Goal: Task Accomplishment & Management: Manage account settings

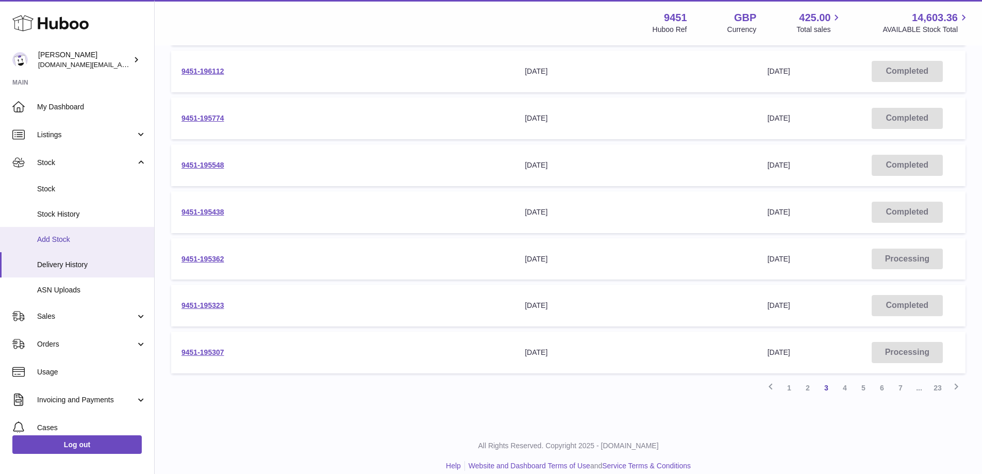
click at [66, 240] on span "Add Stock" at bounding box center [91, 239] width 109 height 10
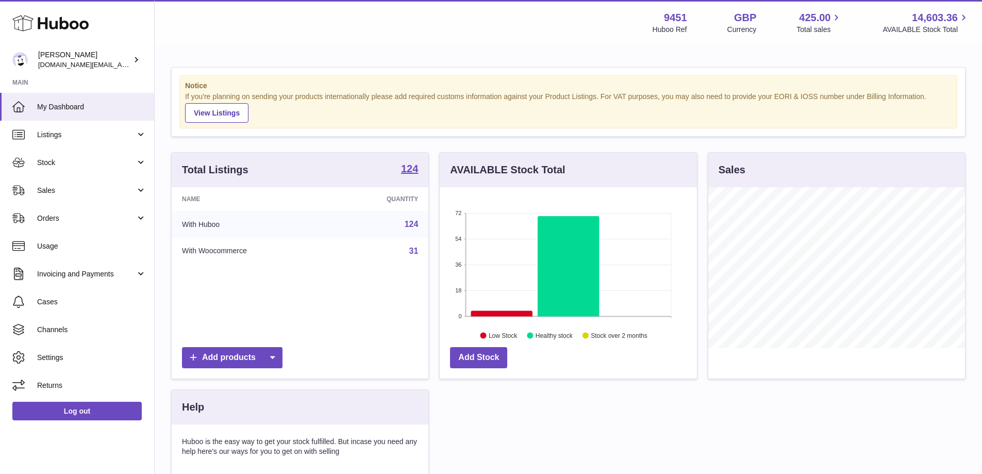
scroll to position [161, 257]
click at [122, 168] on link "Stock" at bounding box center [77, 162] width 154 height 28
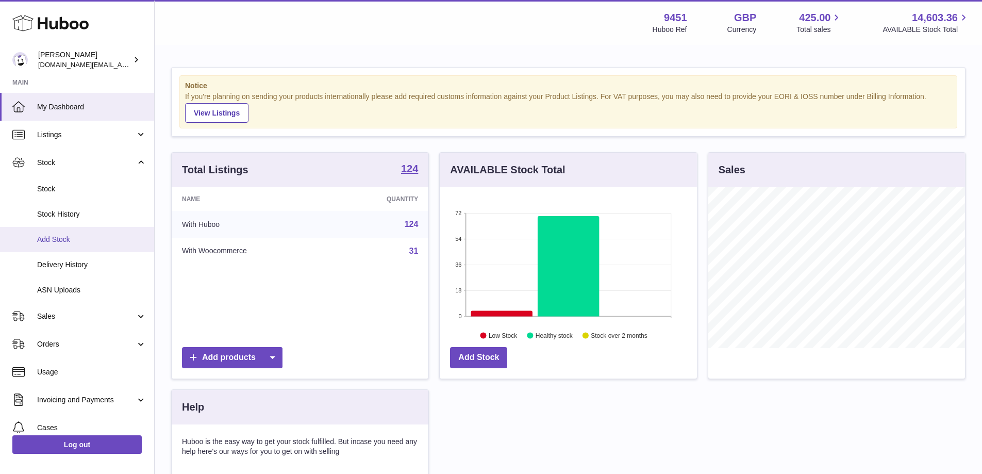
click at [118, 240] on span "Add Stock" at bounding box center [91, 239] width 109 height 10
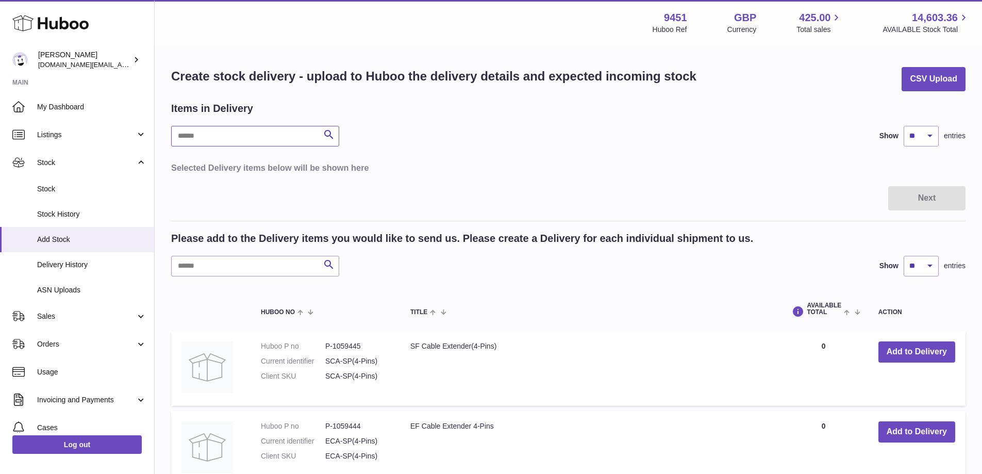
click at [234, 130] on input "text" at bounding box center [255, 136] width 168 height 21
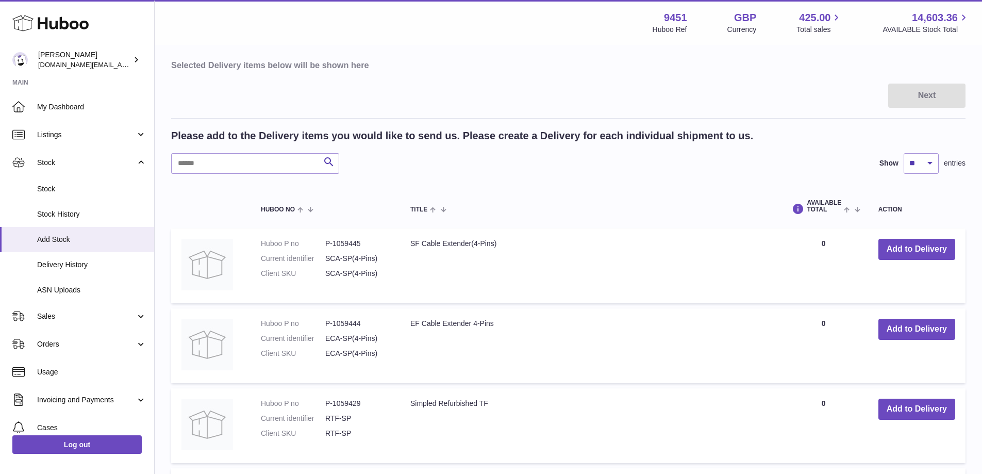
scroll to position [70, 0]
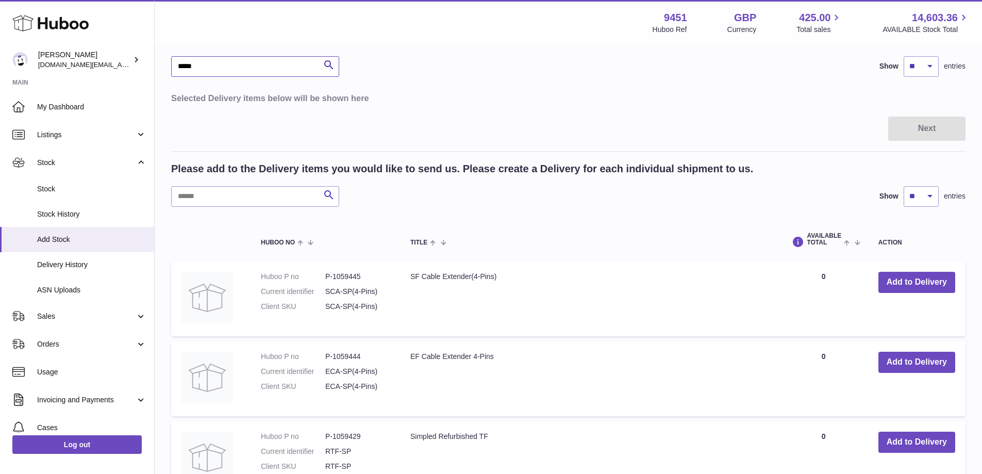
type input "*****"
click at [260, 199] on input "text" at bounding box center [255, 196] width 168 height 21
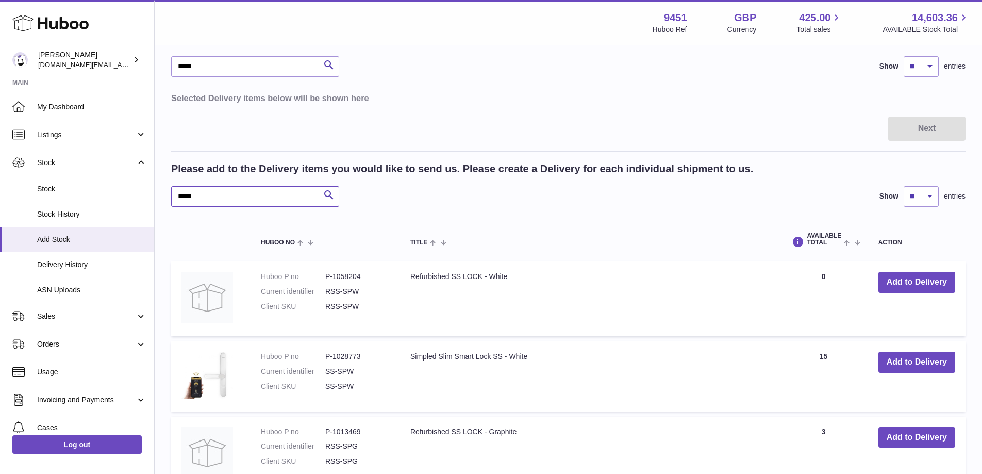
type input "*****"
drag, startPoint x: 227, startPoint y: 74, endPoint x: 125, endPoint y: 65, distance: 102.9
click at [125, 65] on div "Huboo Amir Choroomi amir.ch@gmail.com Main My Dashboard Listings Not with Huboo…" at bounding box center [491, 456] width 982 height 1052
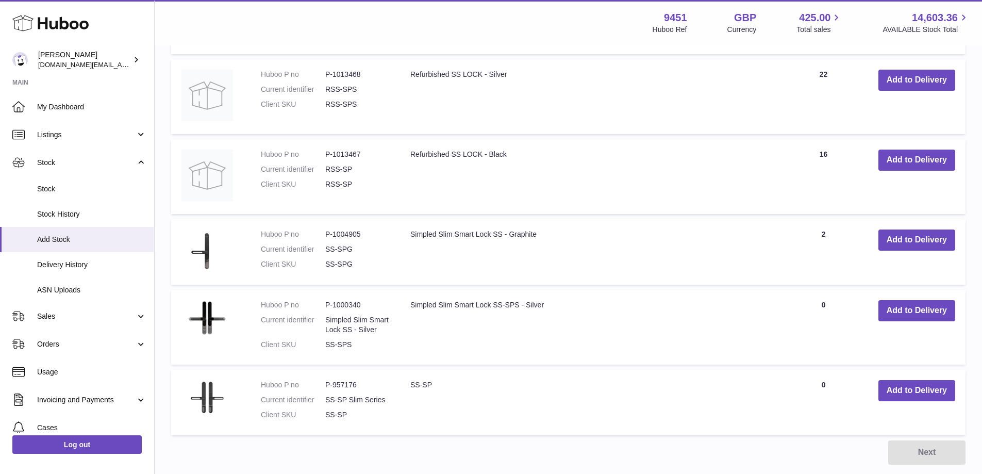
scroll to position [536, 0]
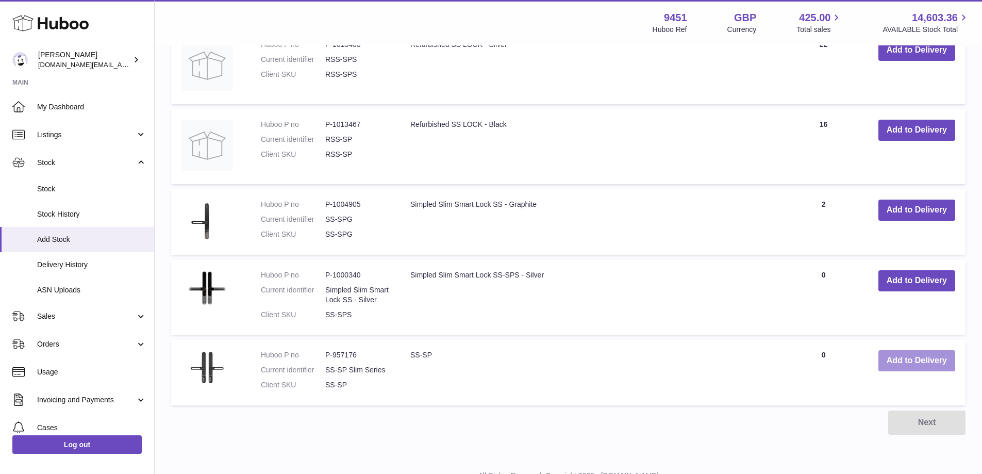
click at [903, 370] on button "Add to Delivery" at bounding box center [916, 360] width 77 height 21
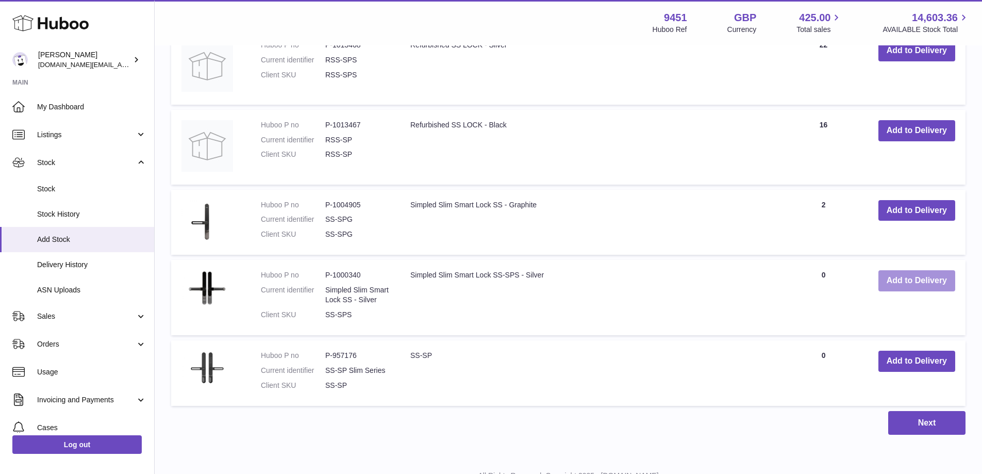
click at [909, 288] on button "Add to Delivery" at bounding box center [916, 280] width 77 height 21
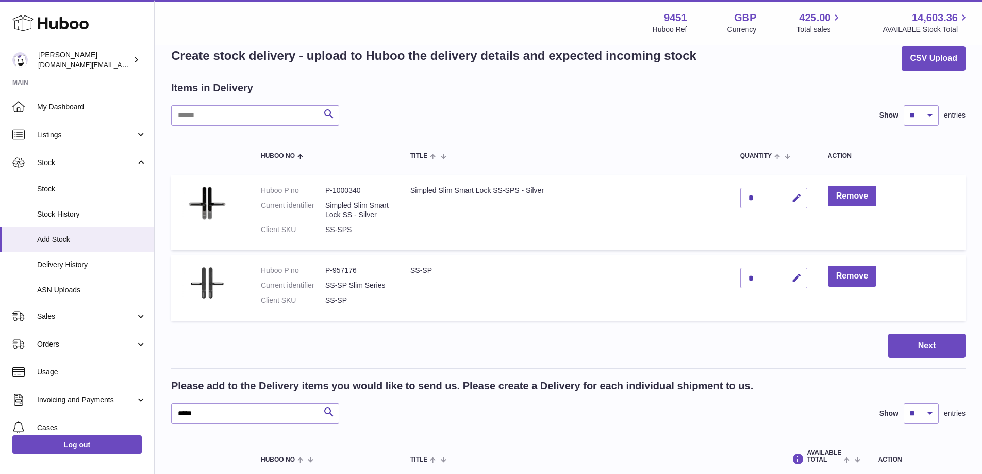
scroll to position [7, 0]
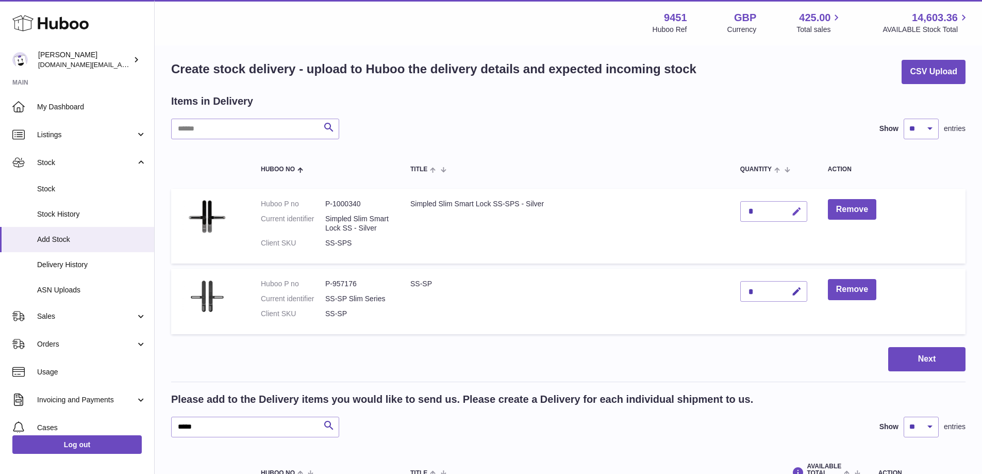
click at [795, 216] on icon "button" at bounding box center [796, 211] width 11 height 11
drag, startPoint x: 761, startPoint y: 212, endPoint x: 721, endPoint y: 210, distance: 39.2
click at [721, 210] on tr "Huboo P no P-1000340 Current identifier Simpled Slim Smart Lock SS - Silver Cli…" at bounding box center [568, 226] width 794 height 75
type input "**"
click at [796, 213] on icon "submit" at bounding box center [796, 211] width 9 height 9
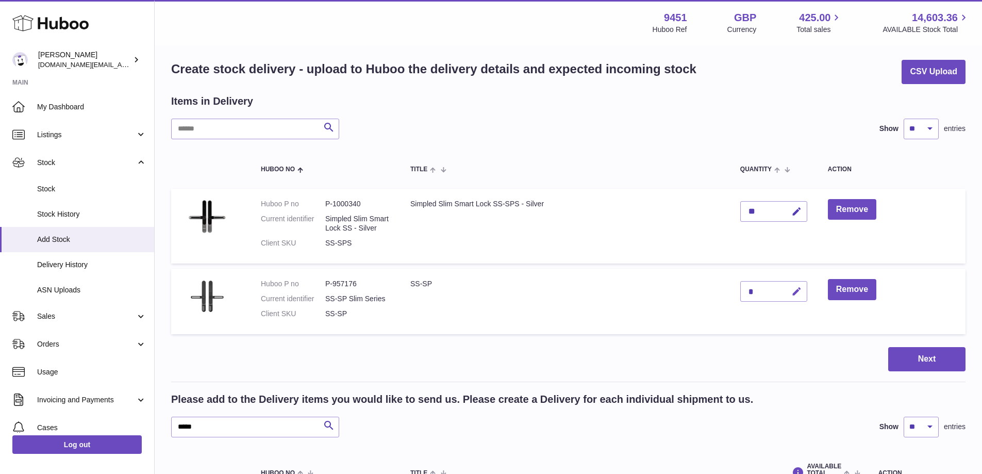
click at [796, 292] on icon "button" at bounding box center [796, 291] width 11 height 11
drag, startPoint x: 757, startPoint y: 291, endPoint x: 728, endPoint y: 293, distance: 29.4
click at [728, 293] on tr "Huboo P no P-957176 Current identifier SS-SP Slim Series Client SKU SS-SP SS-SP…" at bounding box center [568, 300] width 794 height 65
type input "**"
click at [798, 290] on icon "submit" at bounding box center [796, 290] width 9 height 9
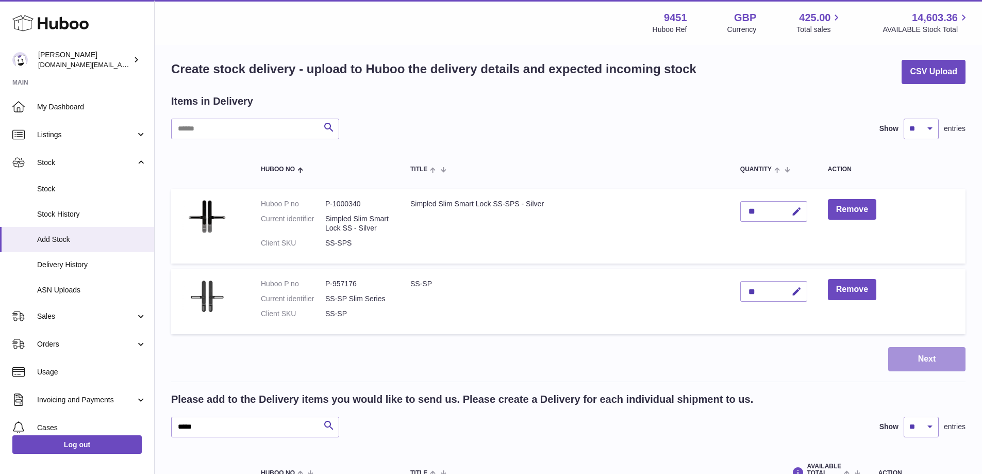
click at [952, 366] on button "Next" at bounding box center [926, 359] width 77 height 24
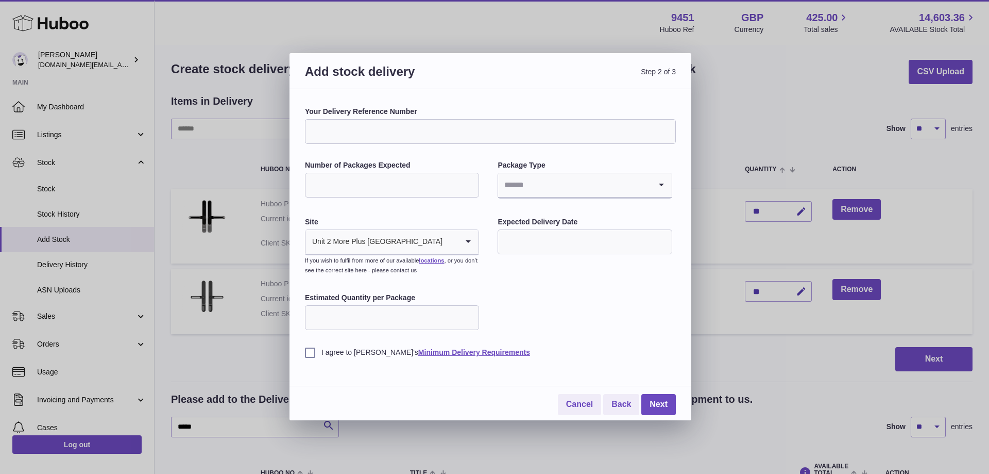
click at [371, 136] on input "Your Delivery Reference Number" at bounding box center [490, 131] width 371 height 25
click at [636, 184] on input "Search for option" at bounding box center [574, 185] width 153 height 24
click at [543, 258] on li "Boxes" at bounding box center [585, 254] width 172 height 21
click at [583, 240] on input "text" at bounding box center [585, 241] width 174 height 25
click at [647, 264] on icon "button" at bounding box center [644, 266] width 12 height 12
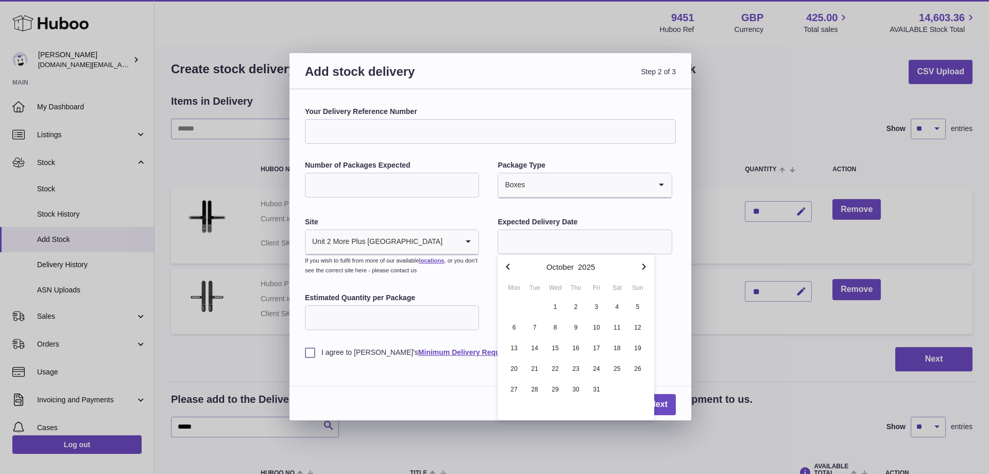
click at [508, 266] on icon "button" at bounding box center [508, 266] width 4 height 6
click at [647, 265] on icon "button" at bounding box center [644, 266] width 12 height 12
click at [573, 326] on span "9" at bounding box center [576, 327] width 19 height 19
type input "**********"
click at [397, 198] on div "Number of Packages Expected" at bounding box center [392, 179] width 174 height 39
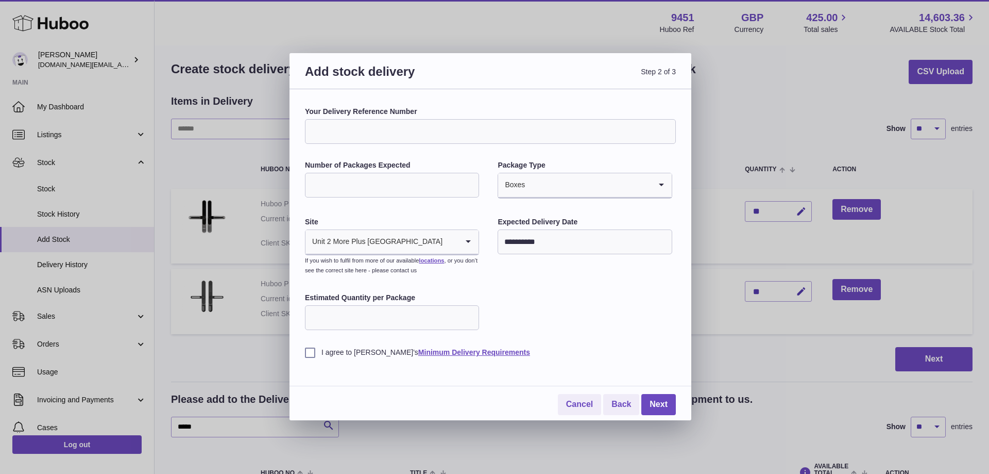
click at [400, 187] on input "Number of Packages Expected" at bounding box center [392, 185] width 174 height 25
type input "**"
click at [389, 319] on input "Estimated Quantity per Package" at bounding box center [392, 317] width 174 height 25
type input "*"
click at [311, 355] on label "I agree to Huboo's Minimum Delivery Requirements" at bounding box center [490, 352] width 371 height 10
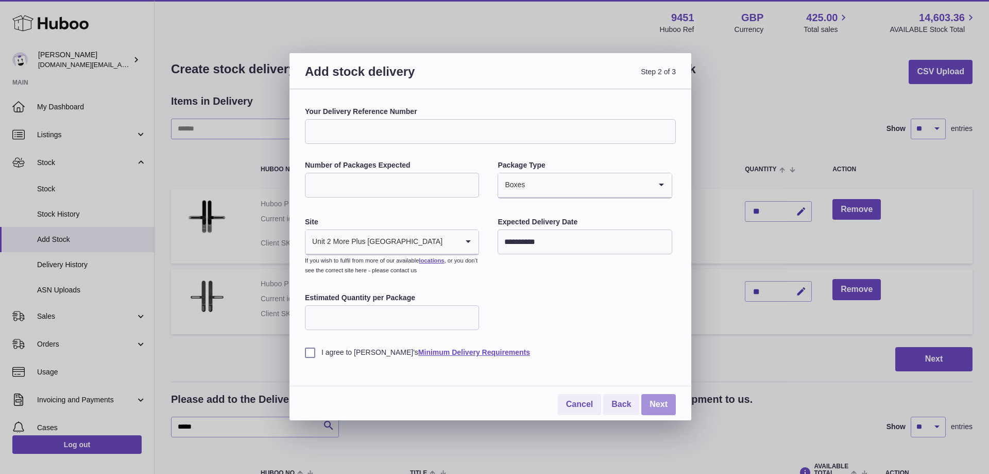
click at [664, 401] on link "Next" at bounding box center [659, 404] width 35 height 21
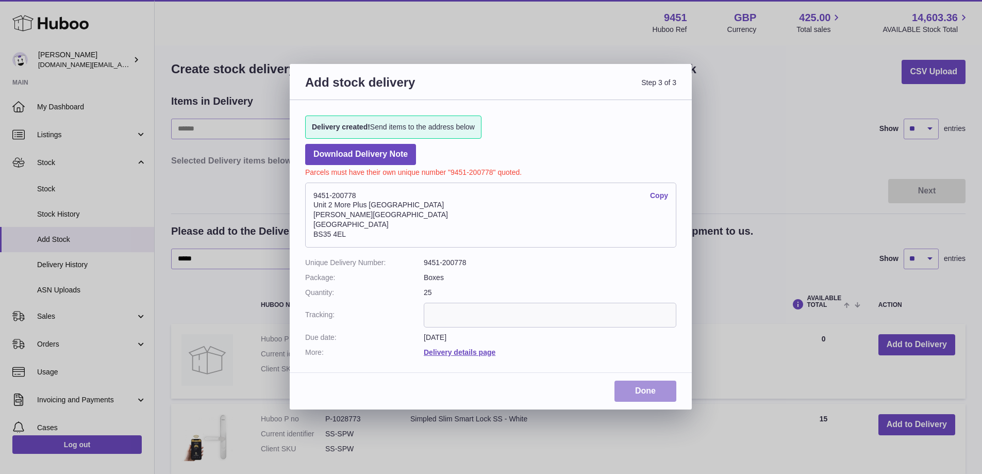
click at [651, 396] on link "Done" at bounding box center [645, 390] width 62 height 21
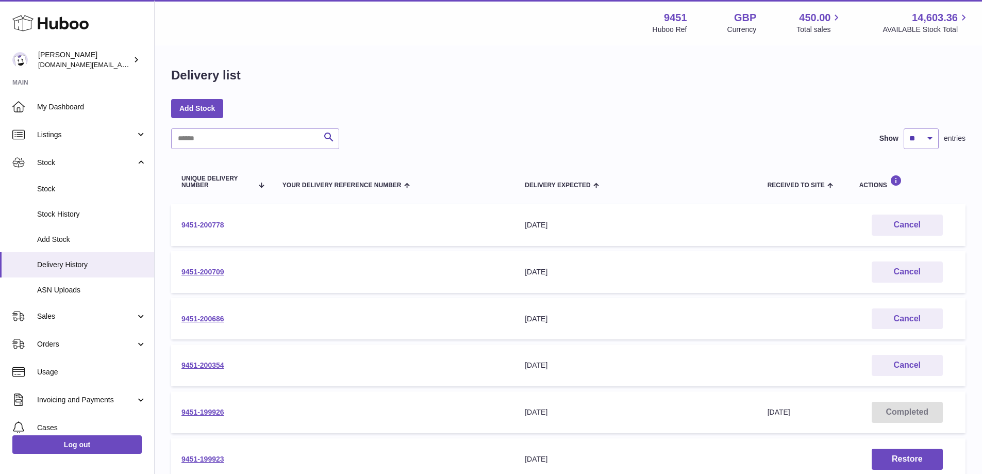
click at [207, 228] on link "9451-200778" at bounding box center [202, 225] width 43 height 8
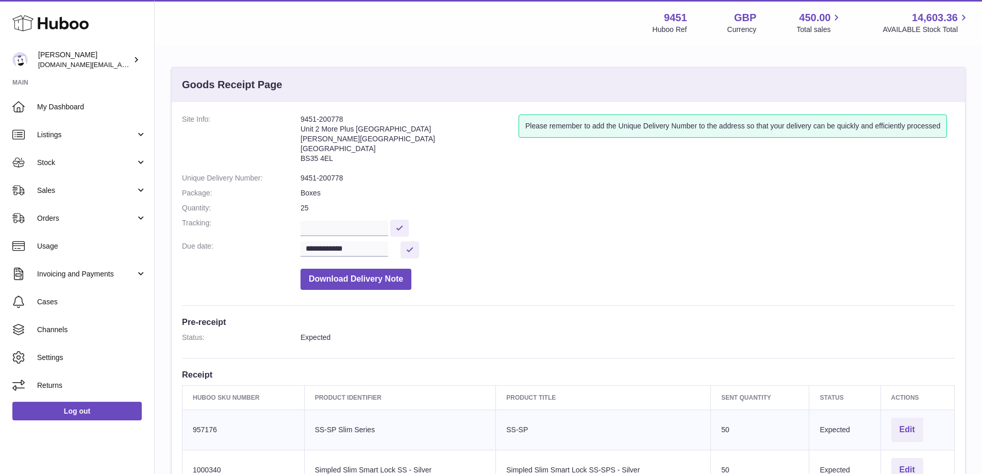
drag, startPoint x: 193, startPoint y: 426, endPoint x: 229, endPoint y: 429, distance: 36.2
click at [229, 429] on td "Huboo SKU Number 957176" at bounding box center [243, 429] width 122 height 40
copy td "957176"
drag, startPoint x: 318, startPoint y: 117, endPoint x: 356, endPoint y: 118, distance: 37.6
click at [356, 118] on address "9451-200778 Unit 2 More Plus Central Park Hudson Ave Severn Beach BS35 4EL" at bounding box center [409, 141] width 218 height 54
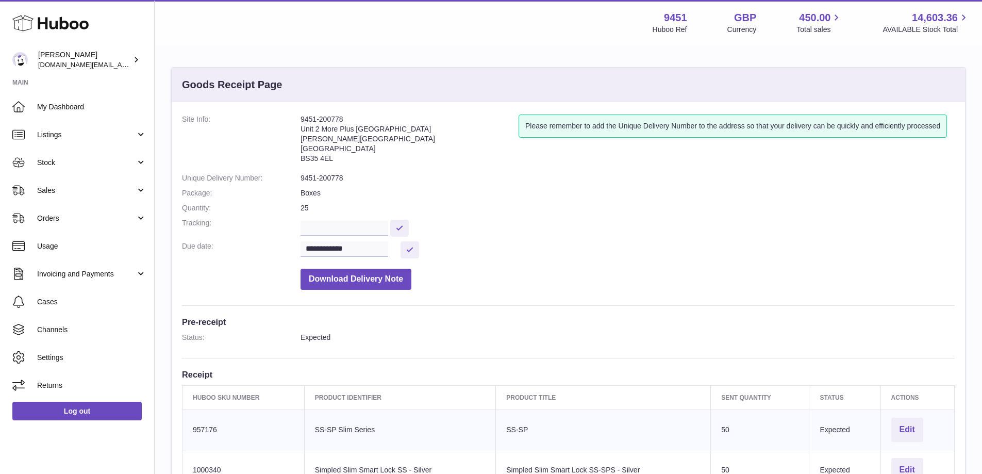
copy address "200778"
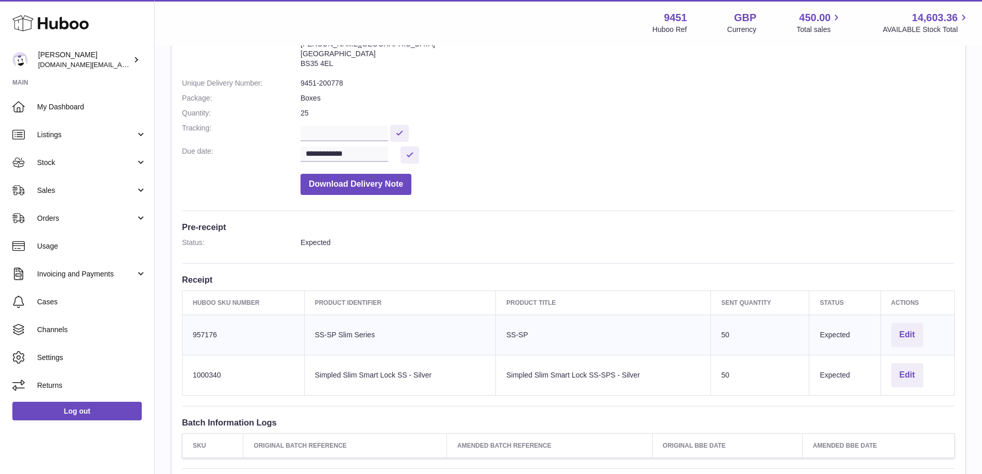
scroll to position [109, 0]
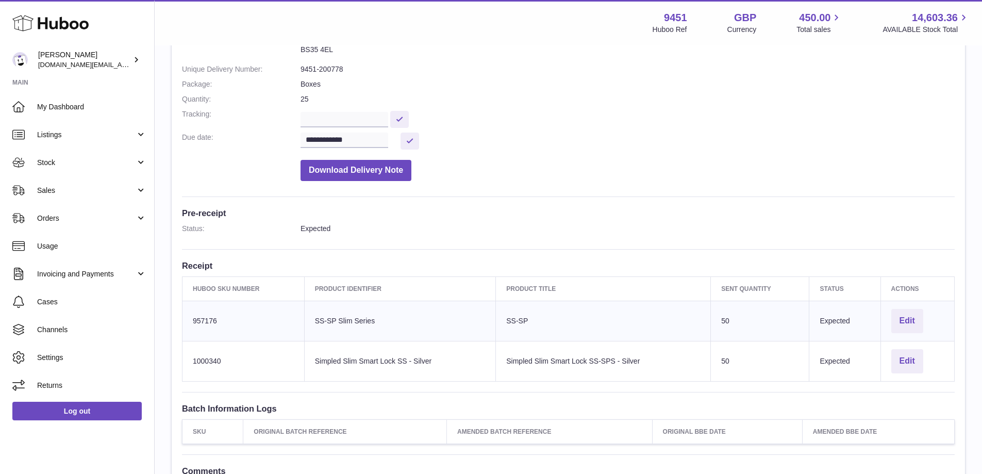
click at [196, 361] on td "Huboo SKU Number 1000340" at bounding box center [243, 361] width 122 height 40
drag, startPoint x: 191, startPoint y: 360, endPoint x: 256, endPoint y: 362, distance: 65.5
click at [256, 362] on td "Huboo SKU Number 1000340" at bounding box center [243, 361] width 122 height 40
copy td "1000340"
drag, startPoint x: 315, startPoint y: 360, endPoint x: 434, endPoint y: 361, distance: 118.5
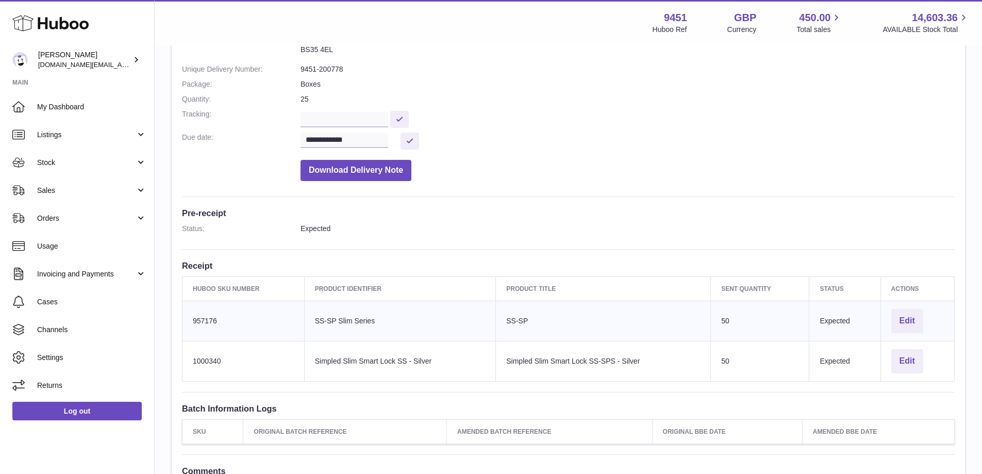
click at [434, 361] on td "Client Identifier Simpled Slim Smart Lock SS - Silver" at bounding box center [400, 361] width 192 height 40
copy td "Simpled Slim Smart Lock SS - Silver"
